Goal: Book appointment/travel/reservation

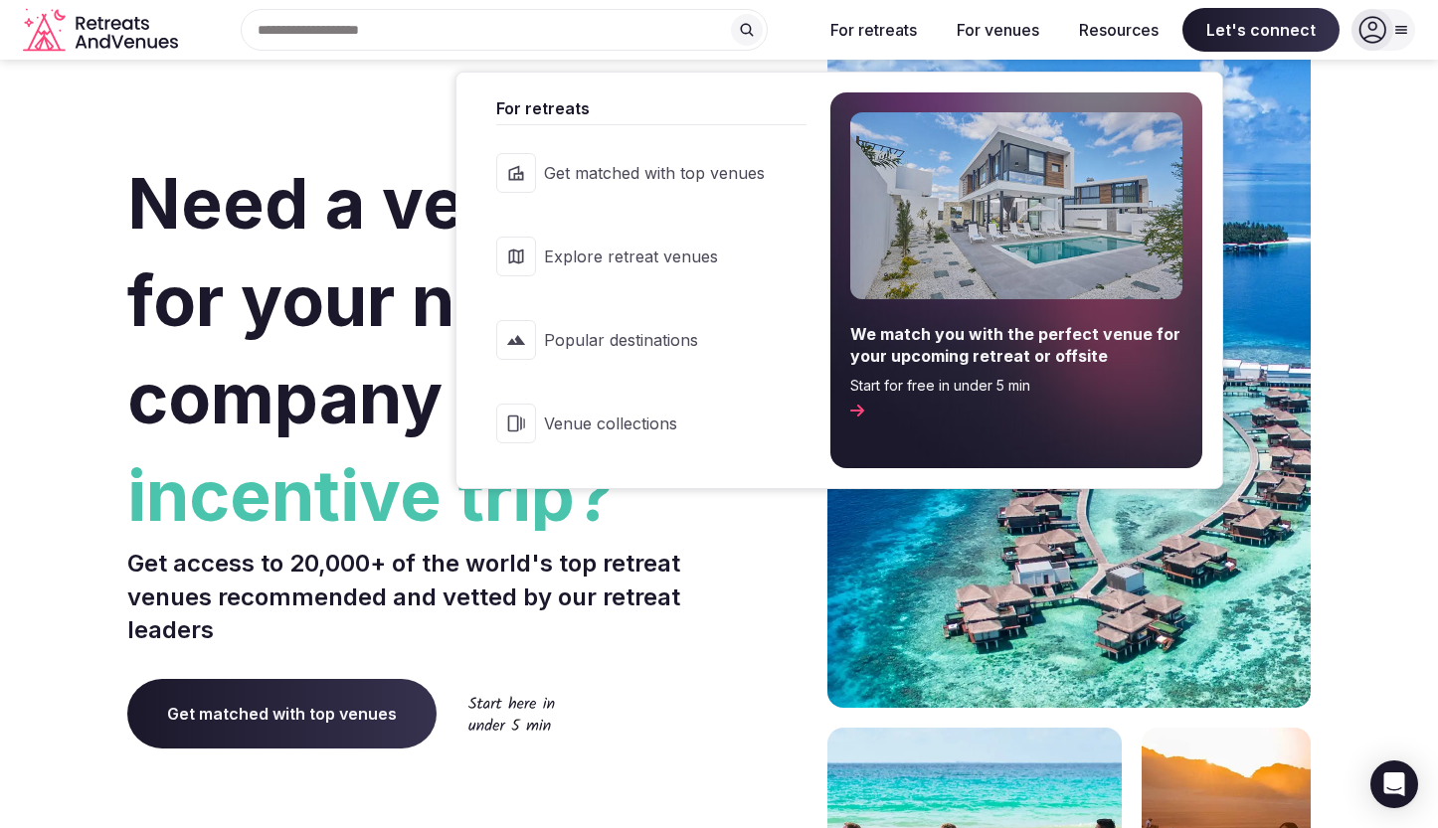
click at [594, 337] on span "Popular destinations" at bounding box center [654, 340] width 221 height 22
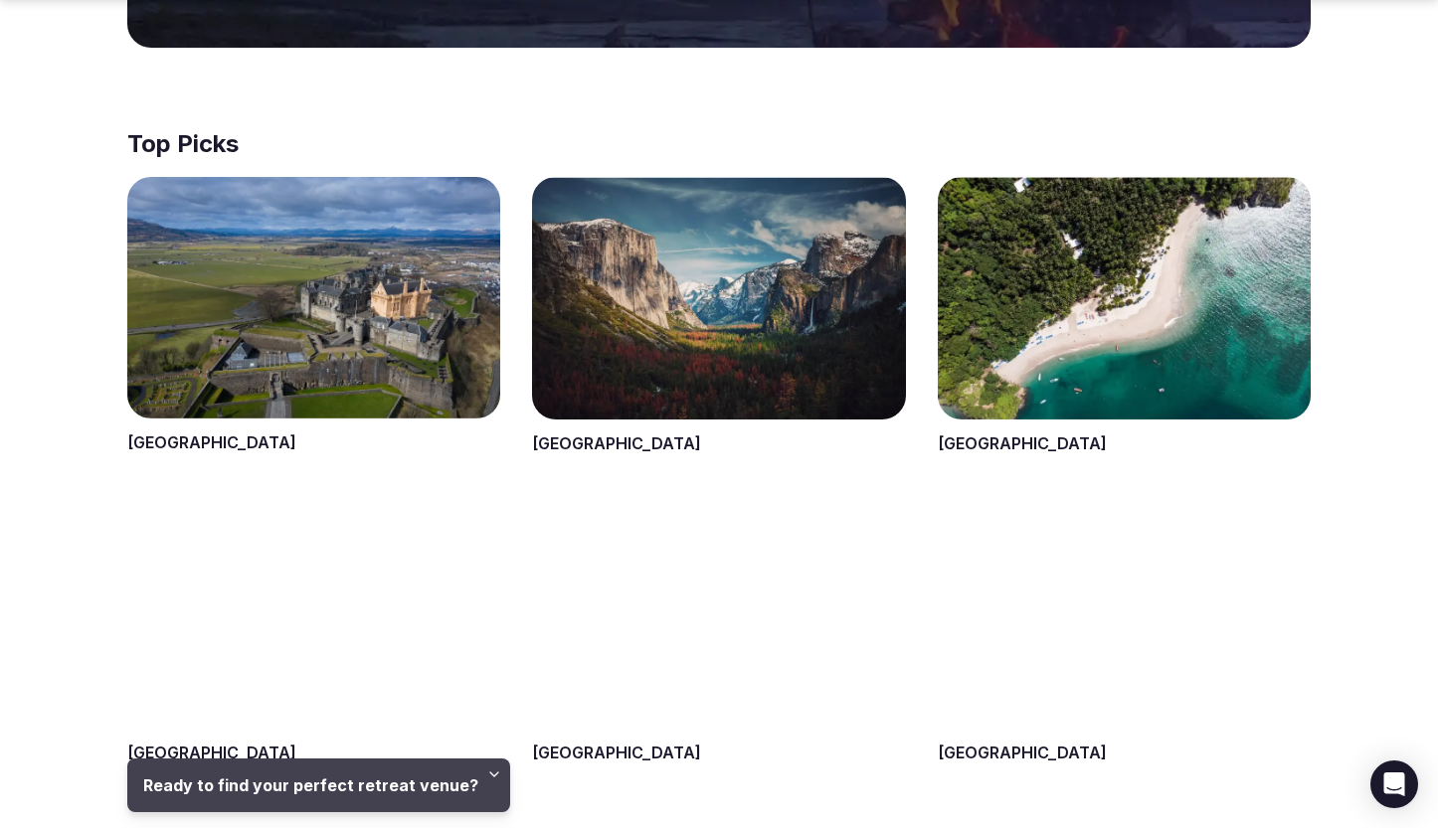
scroll to position [720, 0]
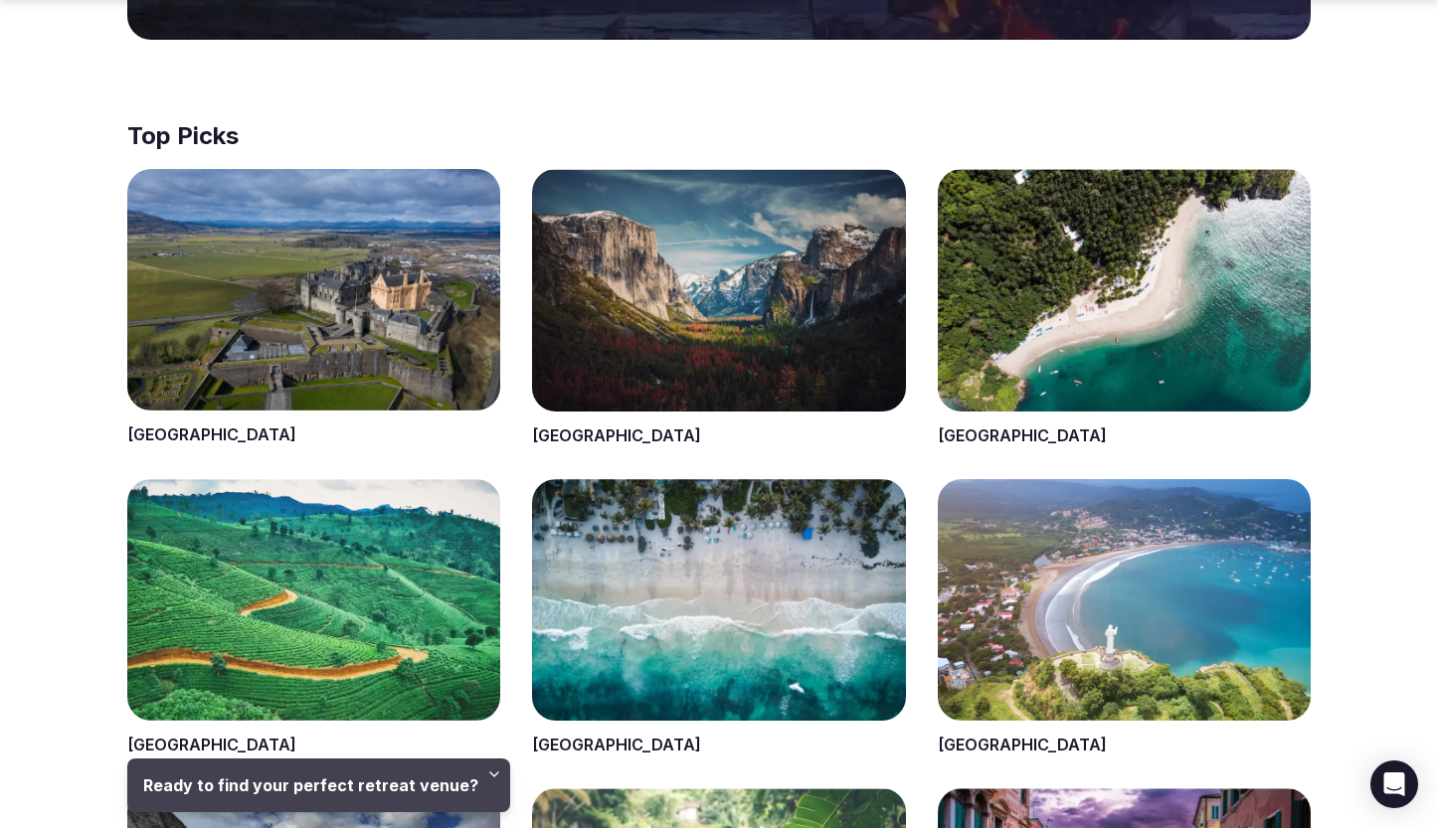
click at [651, 363] on span at bounding box center [718, 308] width 373 height 278
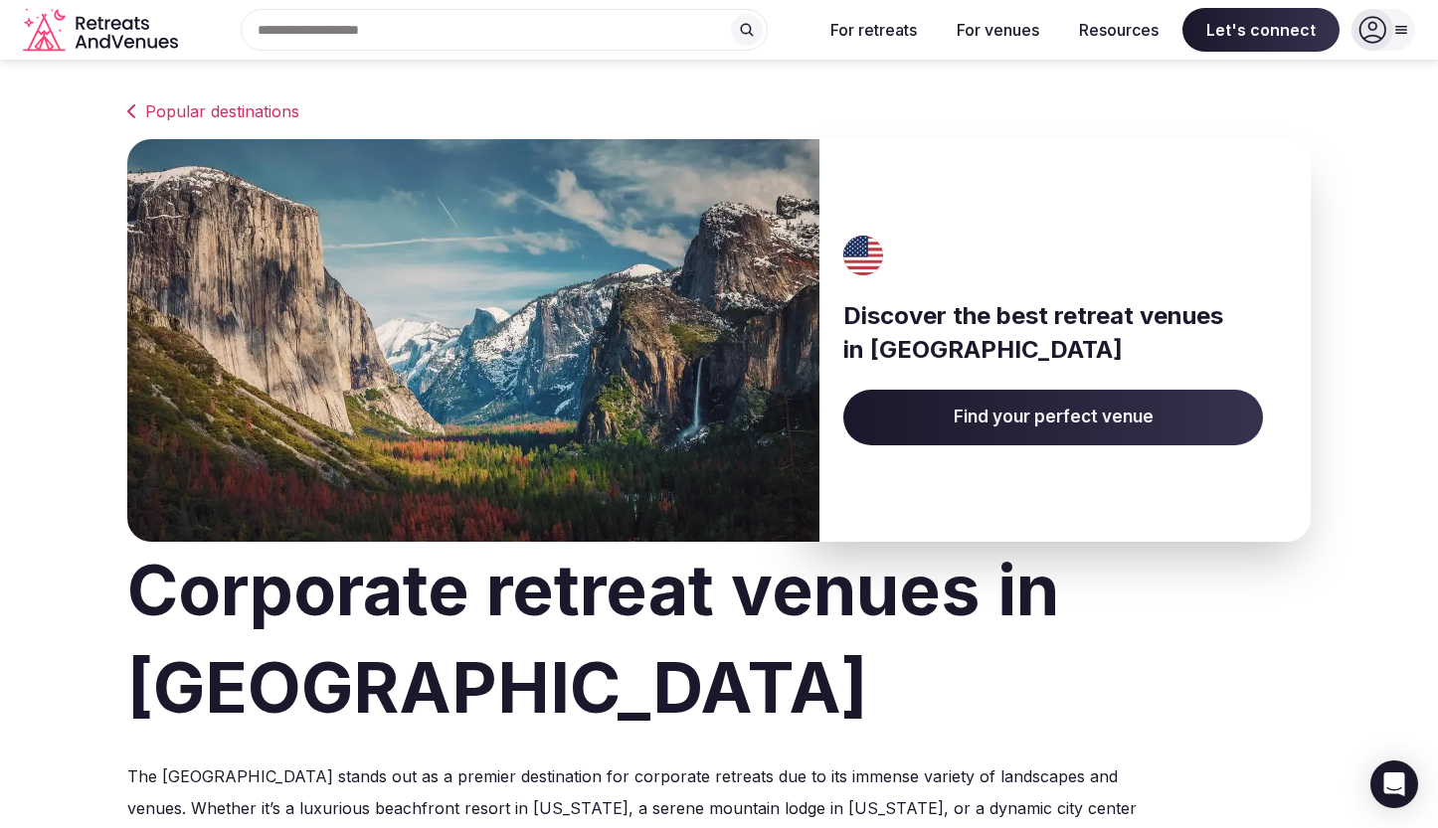
click at [927, 422] on span "Find your perfect venue" at bounding box center [1053, 418] width 420 height 56
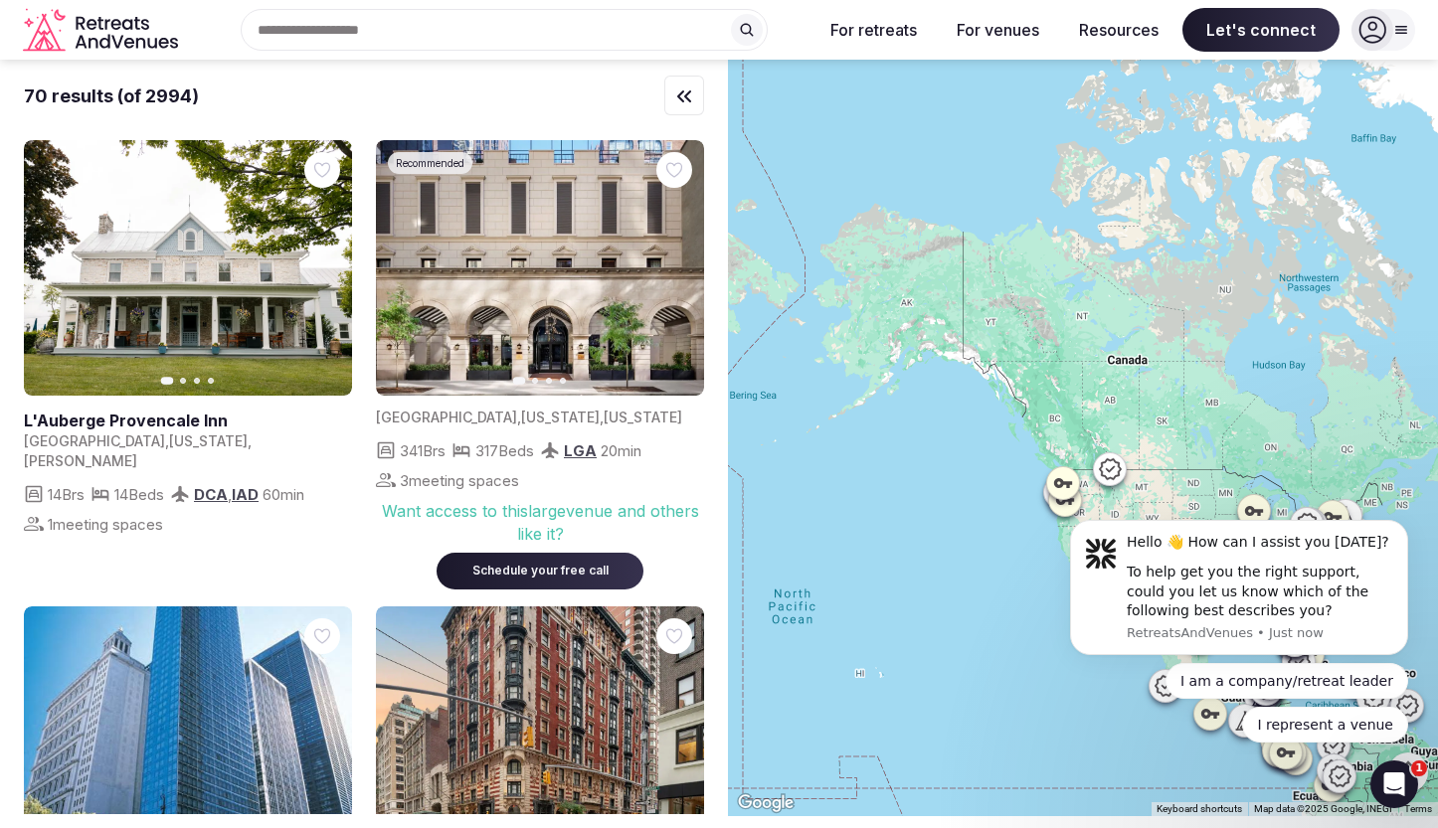
click at [592, 349] on img at bounding box center [540, 267] width 328 height 255
click at [545, 259] on img at bounding box center [540, 267] width 328 height 255
click at [585, 179] on img at bounding box center [540, 267] width 328 height 255
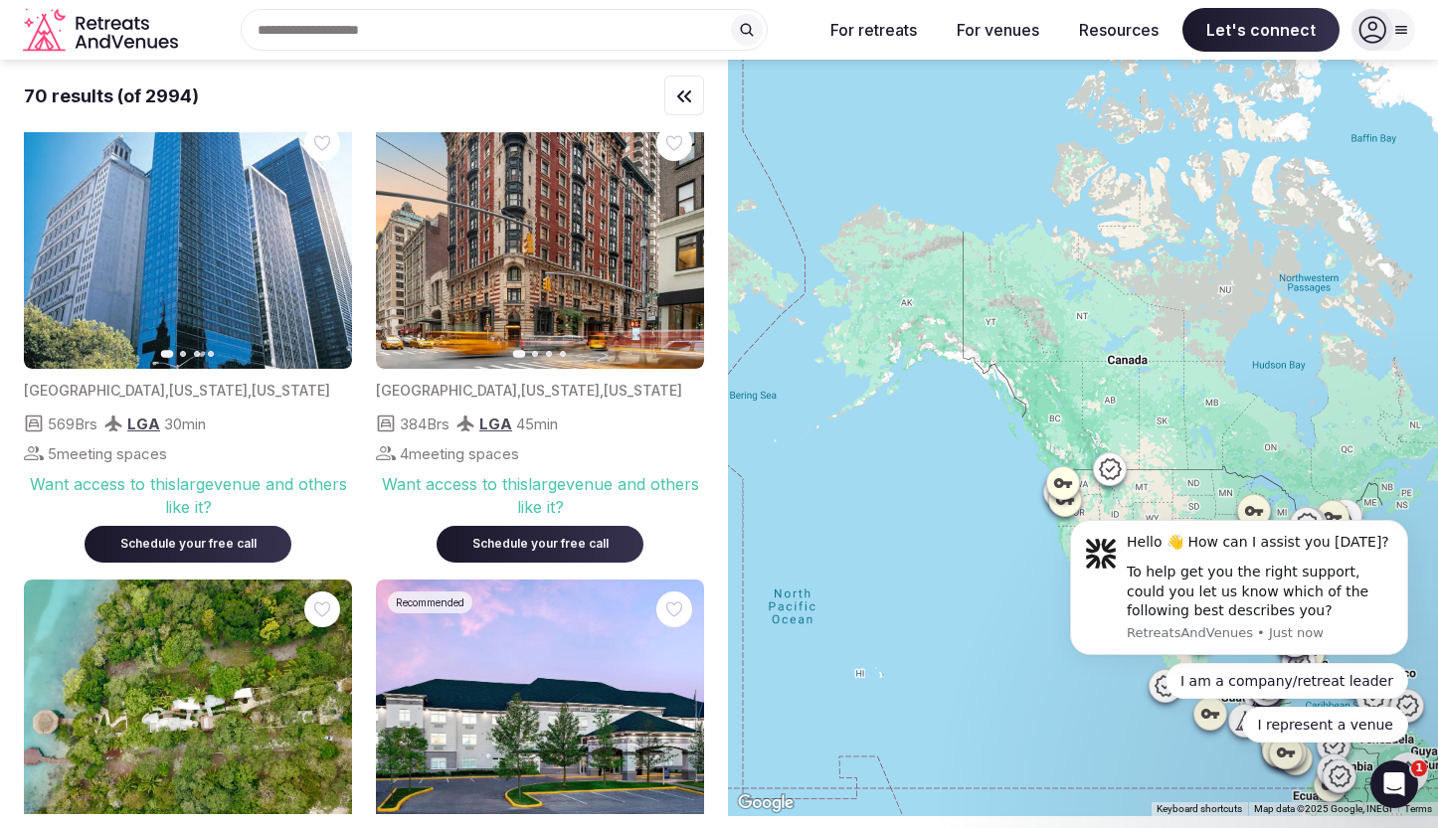
scroll to position [590, 0]
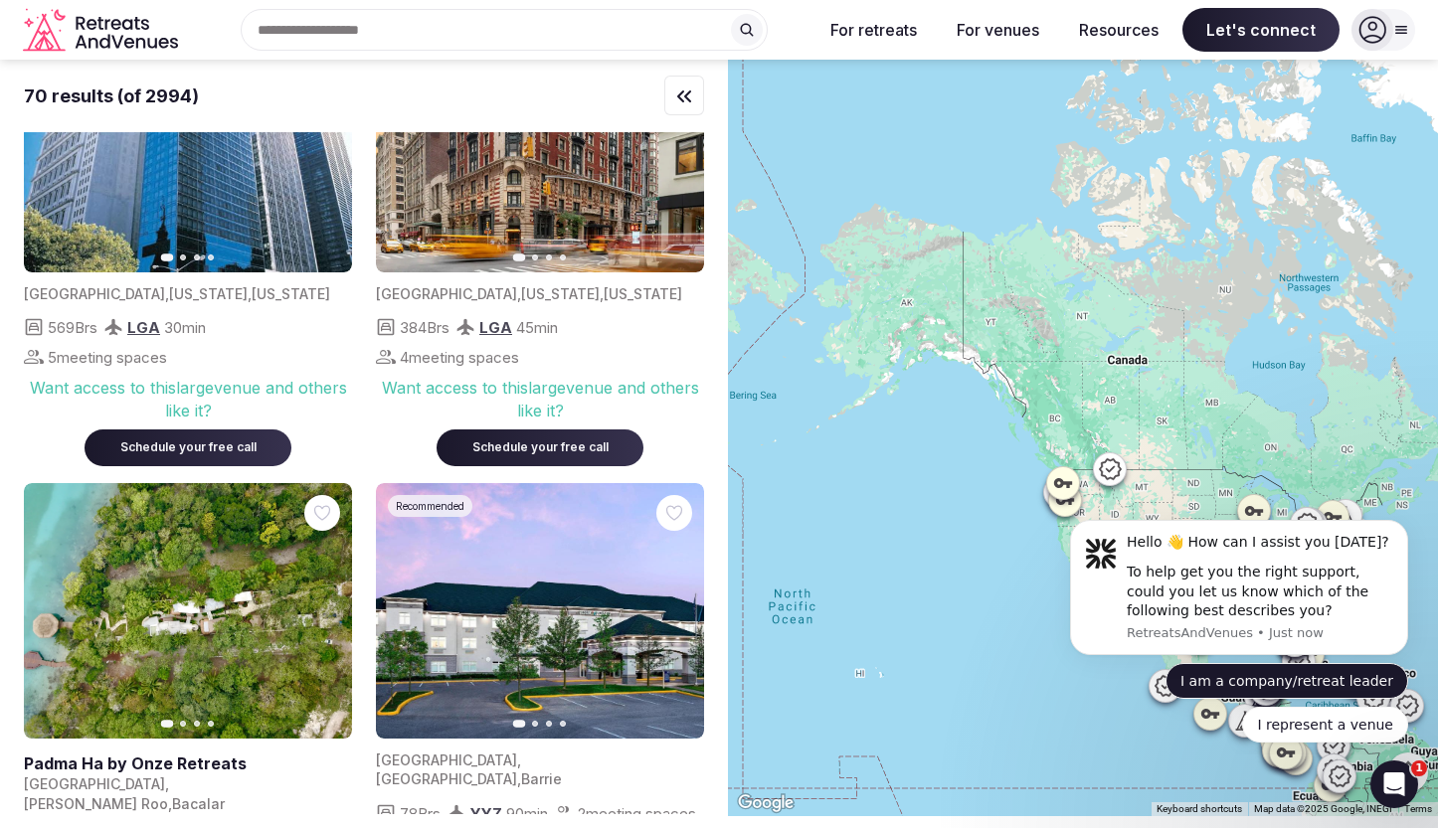
click at [1262, 679] on button "I am a company/retreat leader" at bounding box center [1286, 681] width 243 height 36
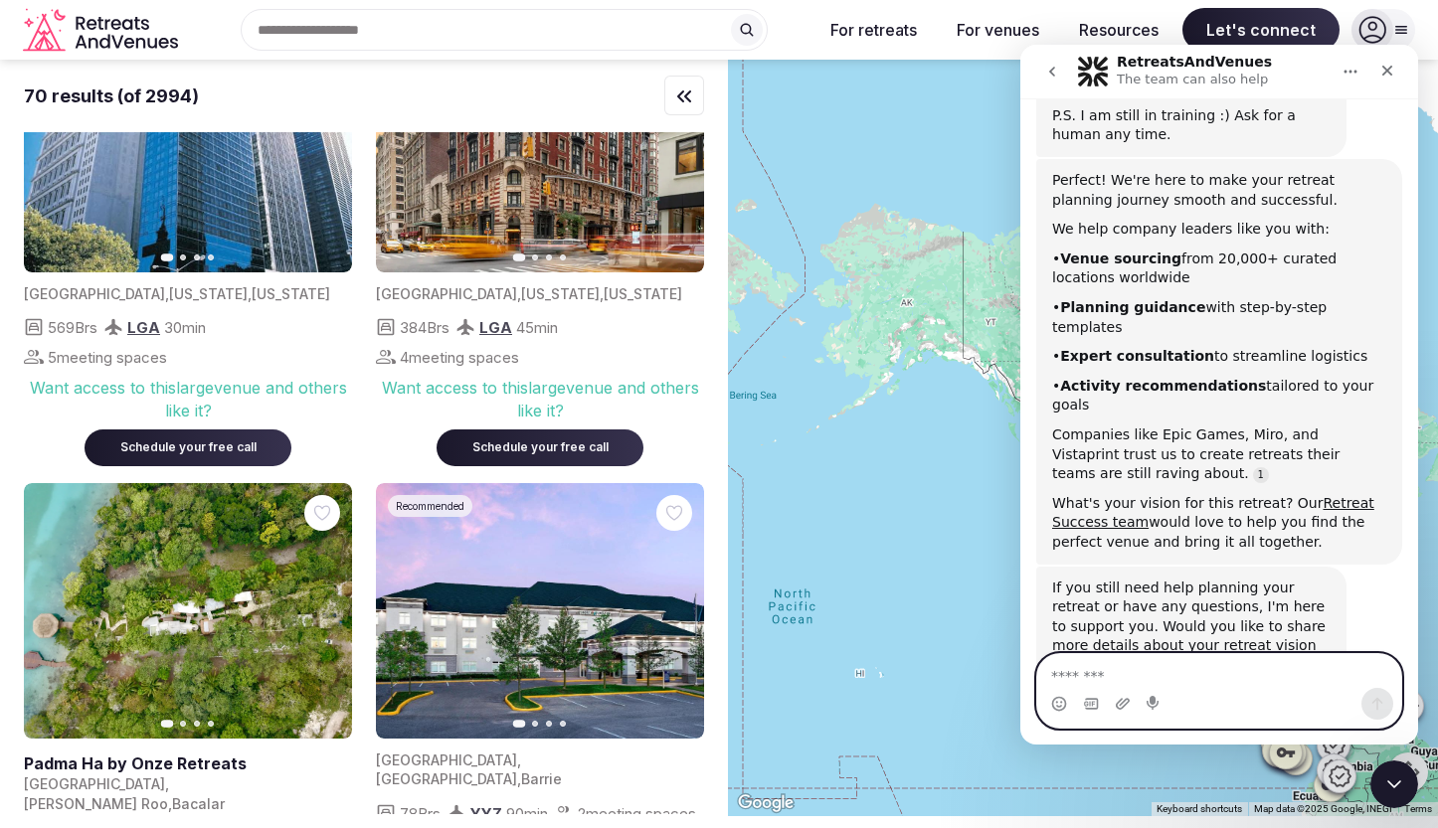
scroll to position [571, 0]
